Goal: Find specific page/section: Find specific page/section

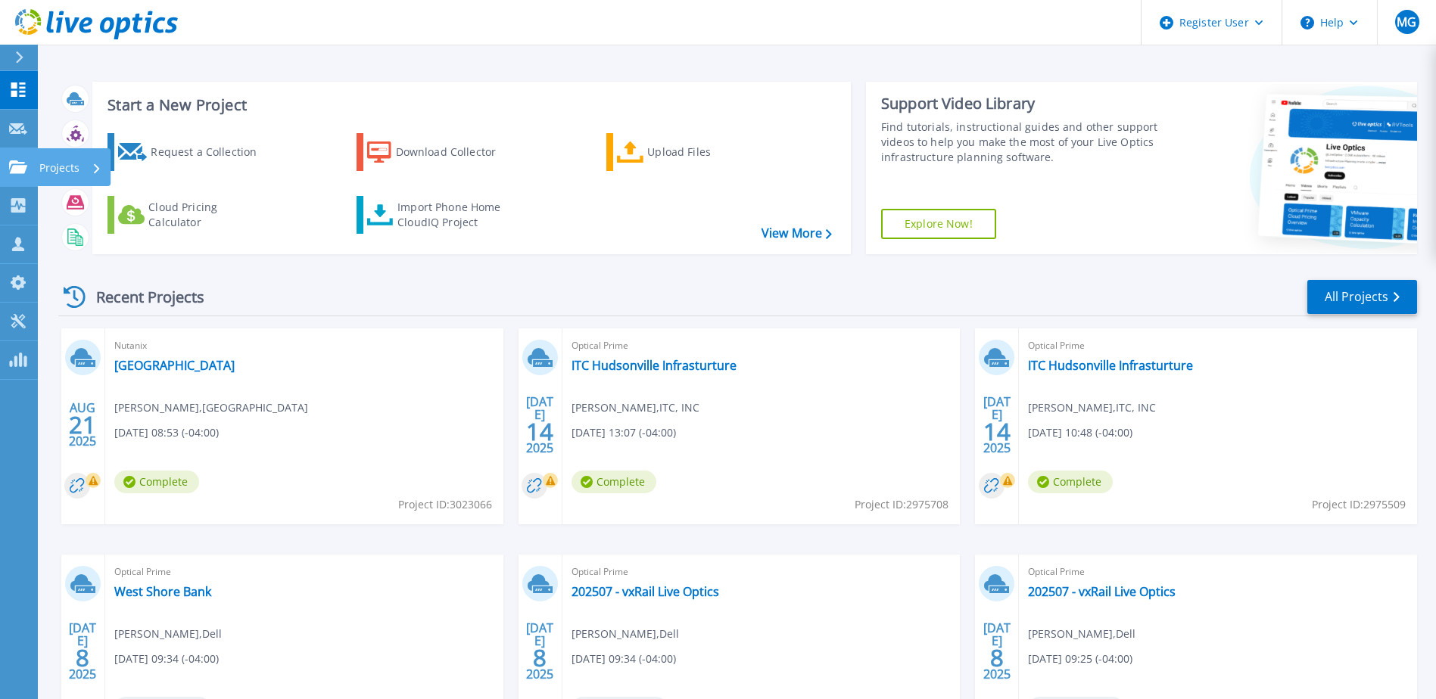
click at [58, 161] on p "Projects" at bounding box center [59, 167] width 40 height 39
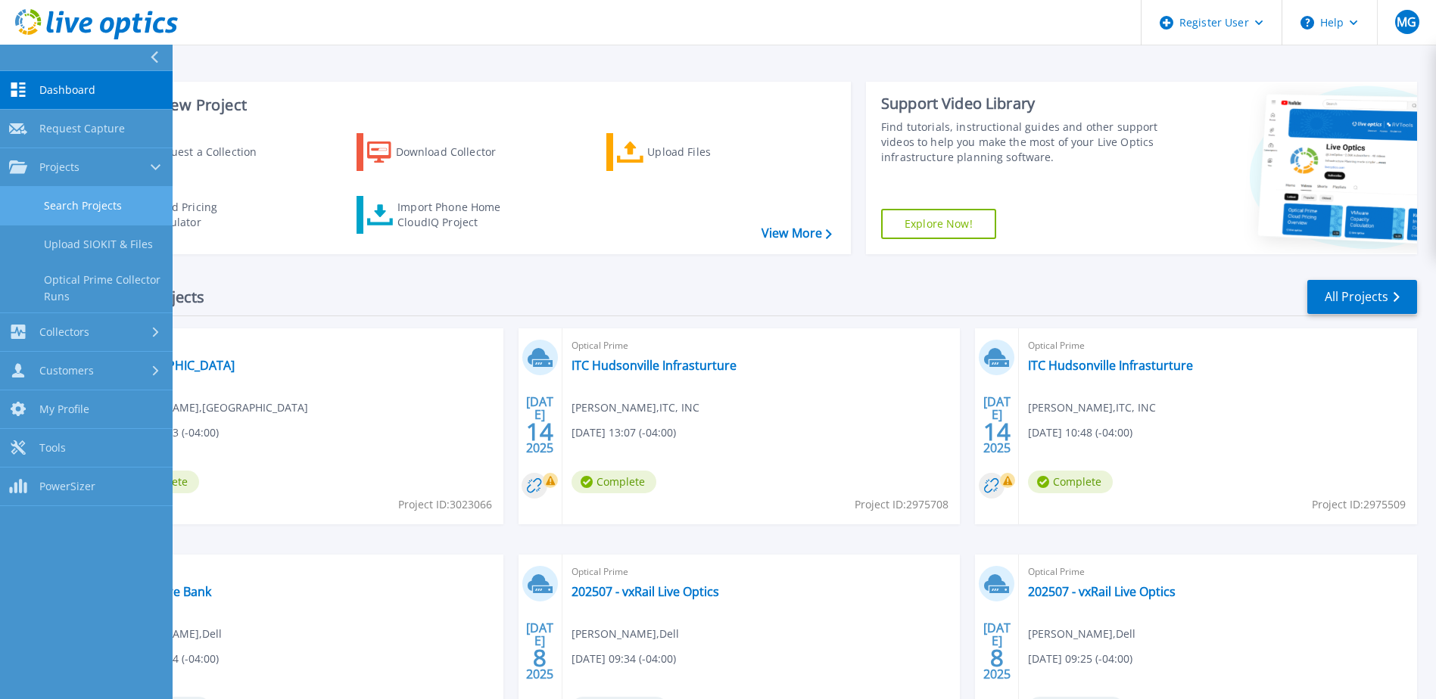
click at [92, 196] on link "Search Projects" at bounding box center [86, 206] width 173 height 39
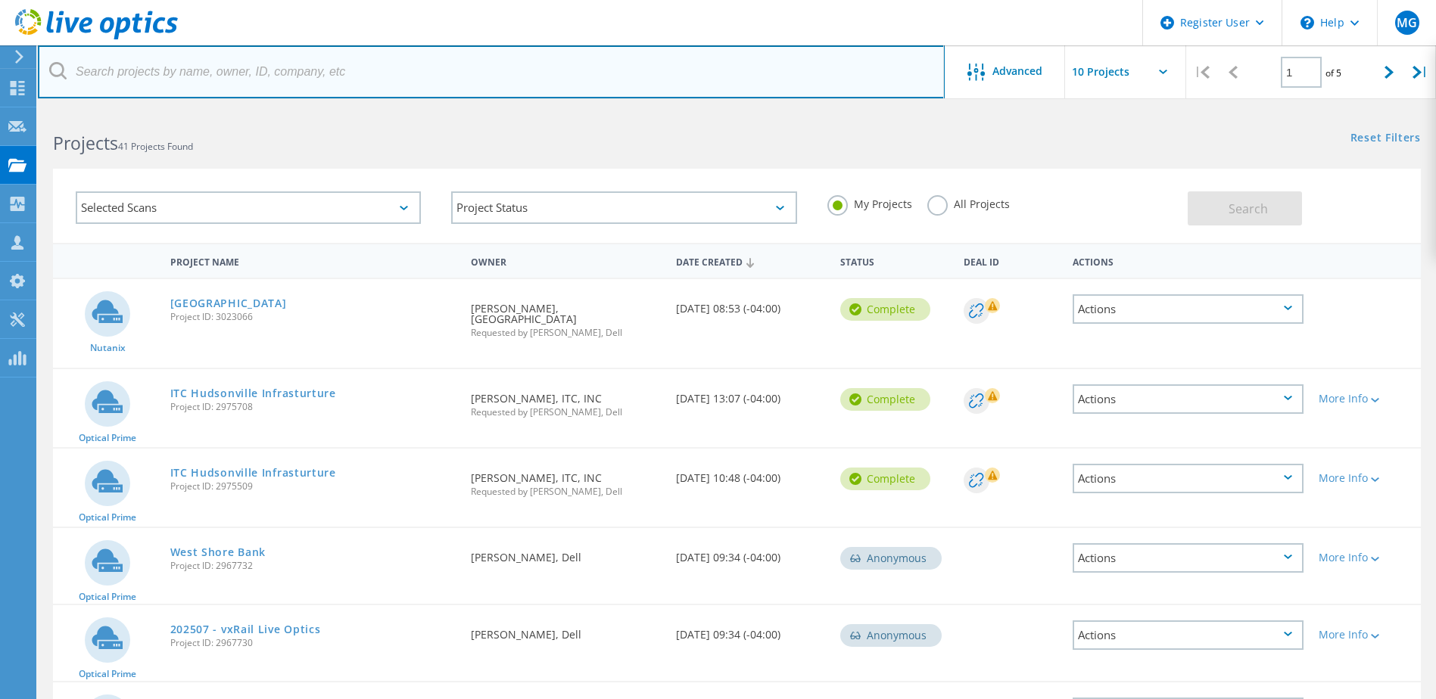
click at [274, 74] on input "text" at bounding box center [491, 71] width 907 height 53
paste input "mmartin@am-truetzschler.com"
type input "mmartin@am-truetzschler.com"
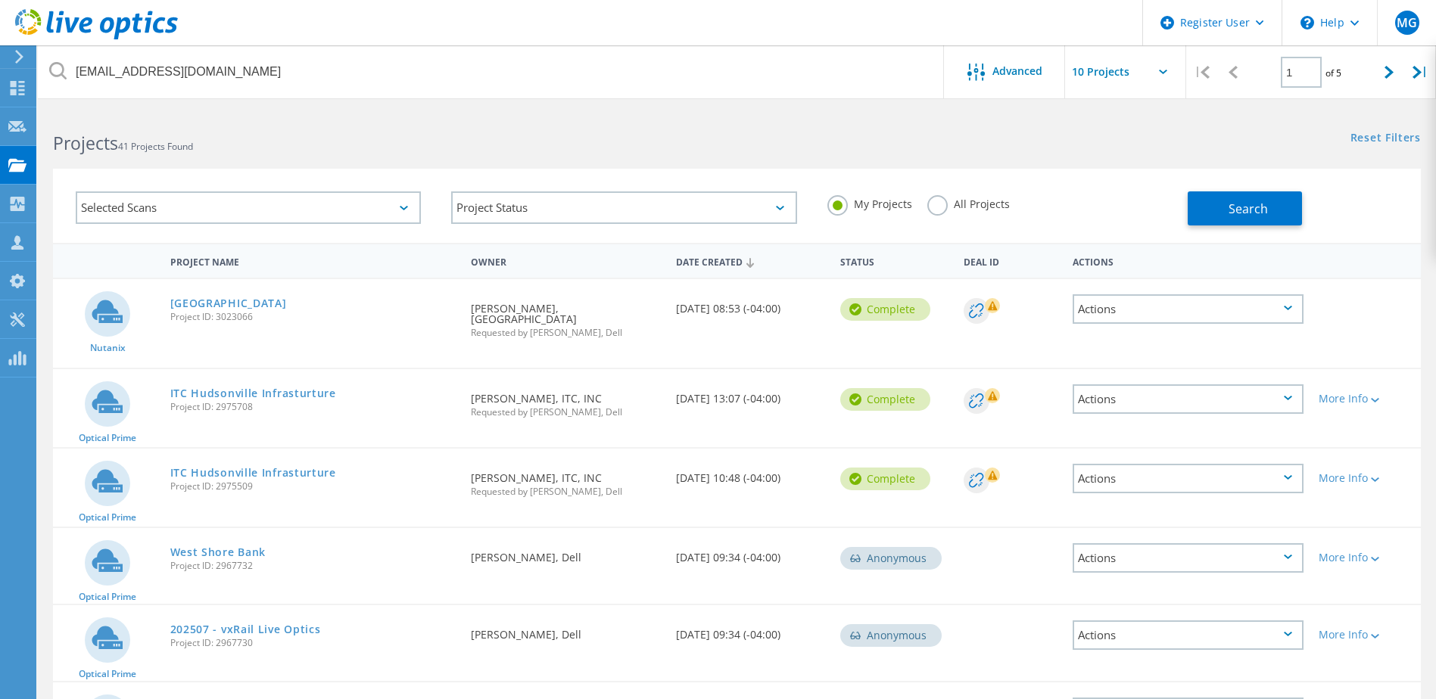
drag, startPoint x: 926, startPoint y: 202, endPoint x: 928, endPoint y: 213, distance: 10.7
click at [927, 204] on label "All Projects" at bounding box center [968, 202] width 83 height 14
click at [0, 0] on input "All Projects" at bounding box center [0, 0] width 0 height 0
click at [1250, 210] on span "Search" at bounding box center [1247, 209] width 39 height 17
